Goal: Transaction & Acquisition: Purchase product/service

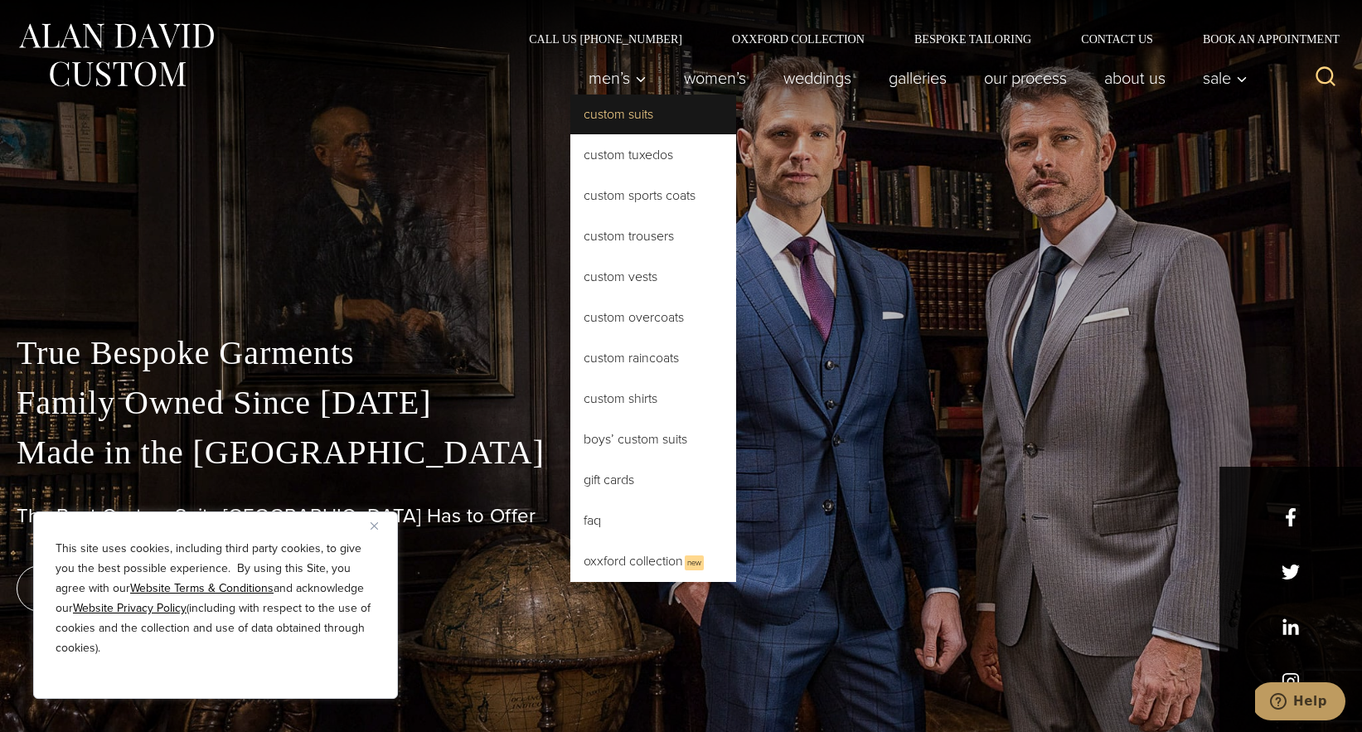
click at [603, 108] on link "Custom Suits" at bounding box center [653, 115] width 166 height 40
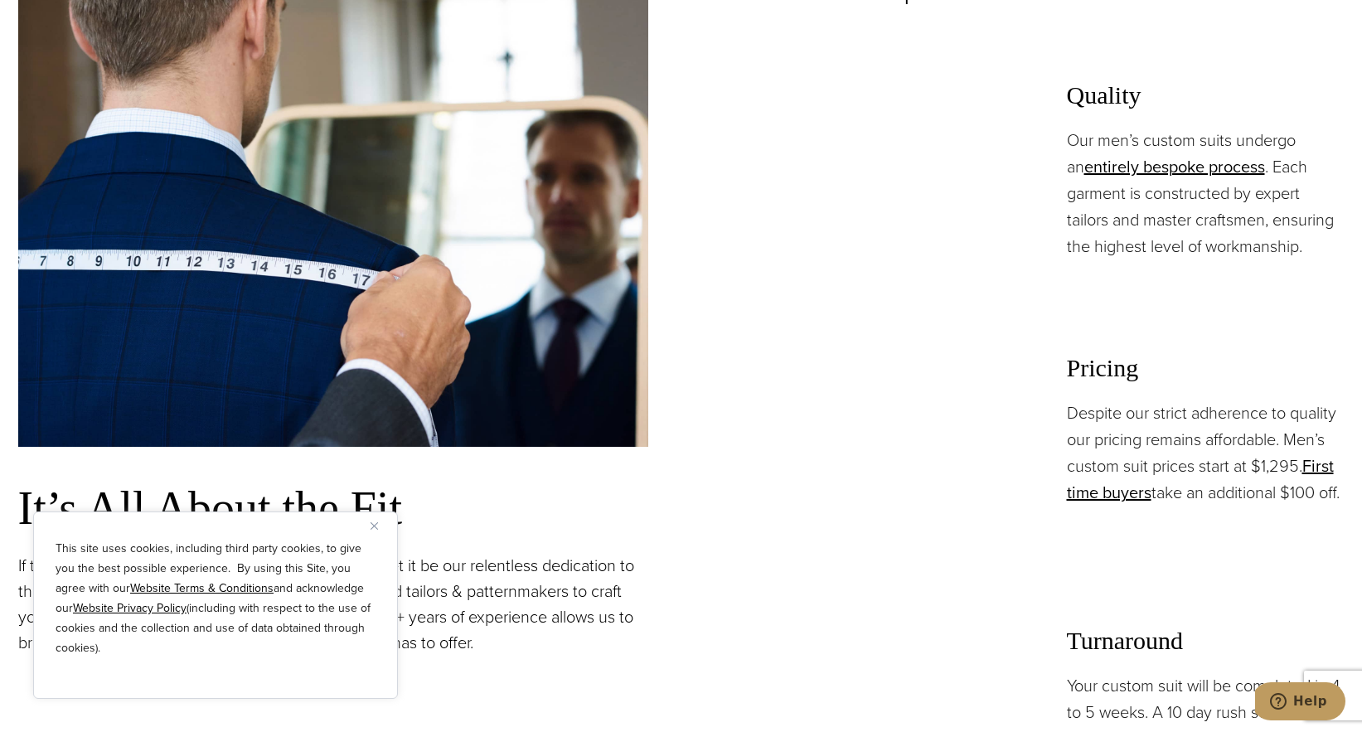
scroll to position [1221, 0]
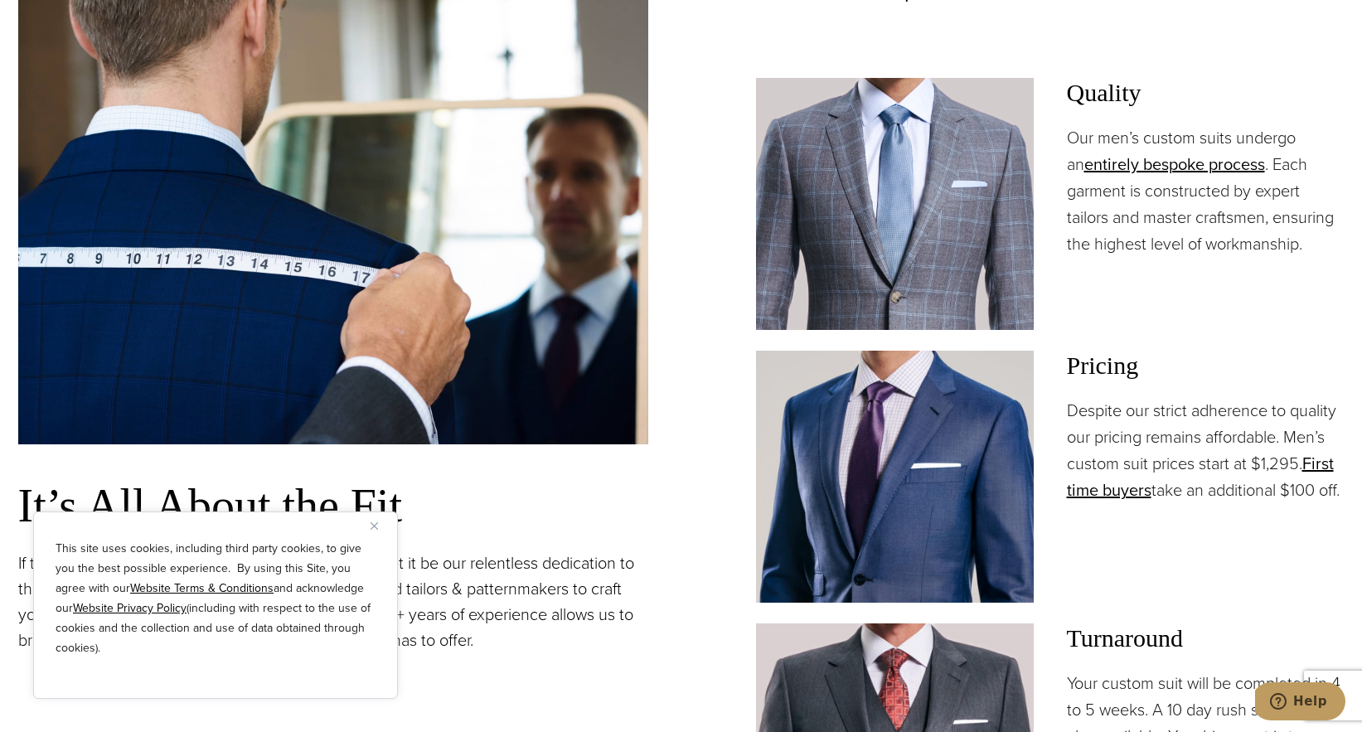
click at [372, 526] on img "Close" at bounding box center [374, 525] width 7 height 7
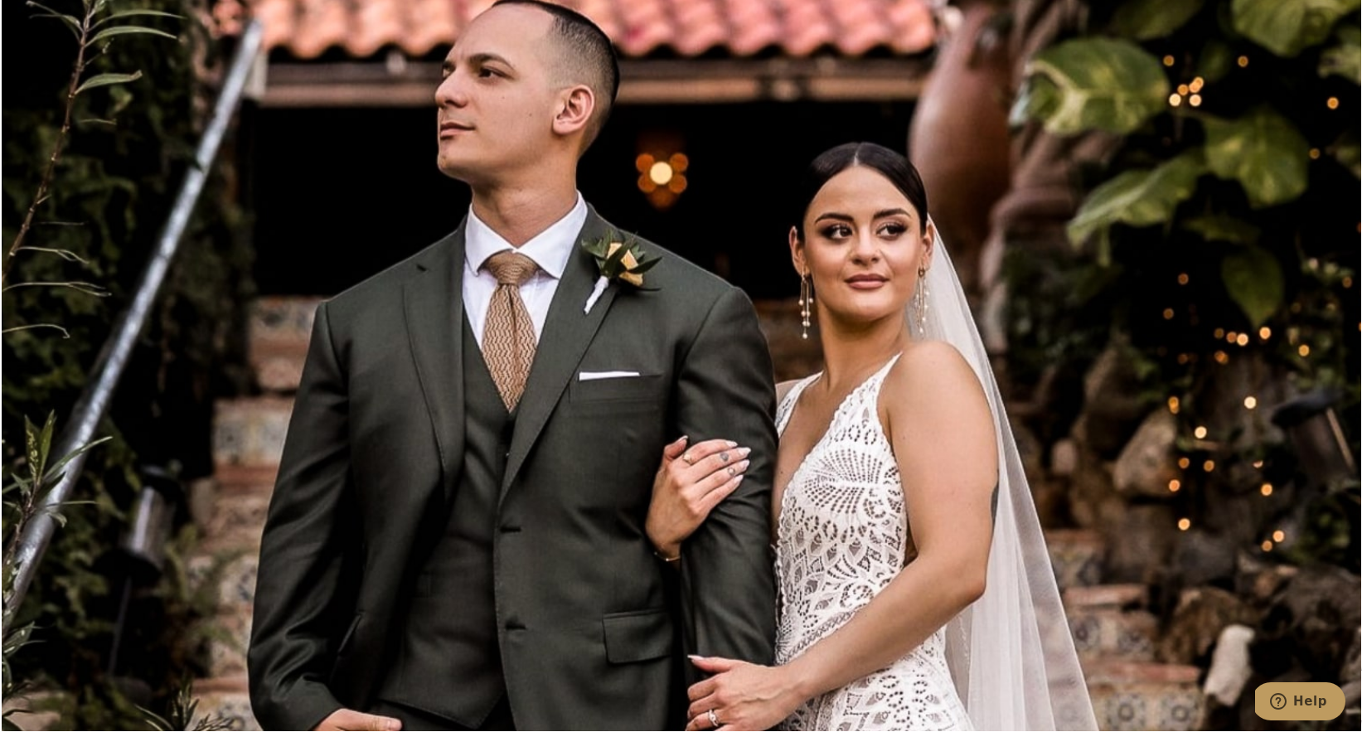
scroll to position [8548, 0]
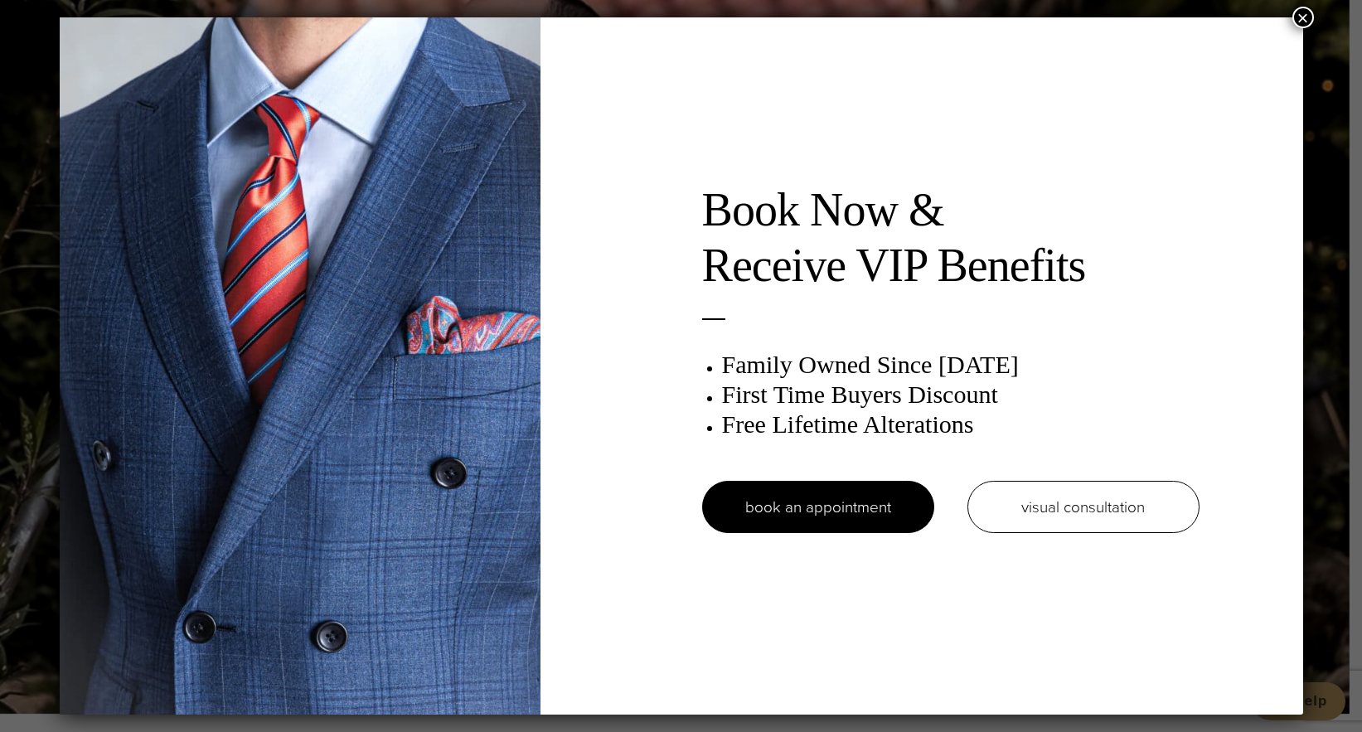
click at [1310, 19] on button "×" at bounding box center [1303, 18] width 22 height 22
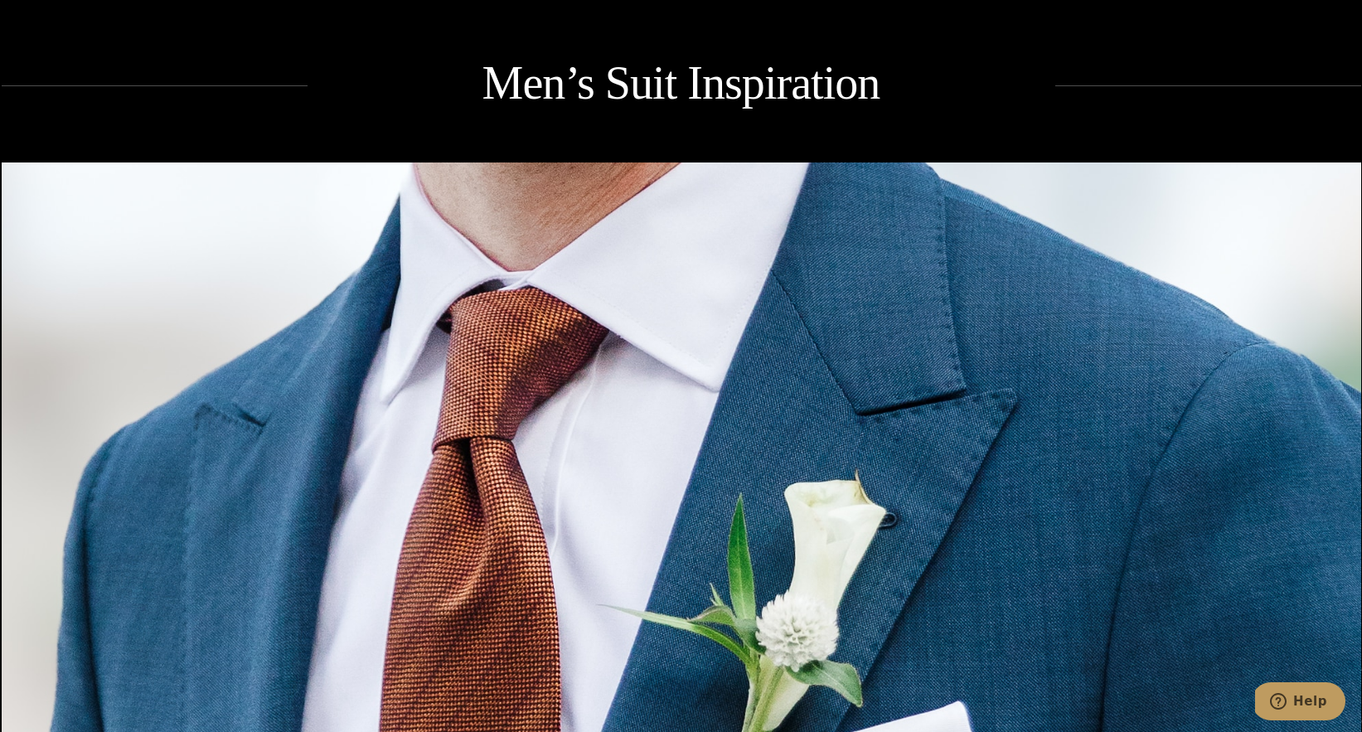
scroll to position [2322, 0]
